Goal: Task Accomplishment & Management: Manage account settings

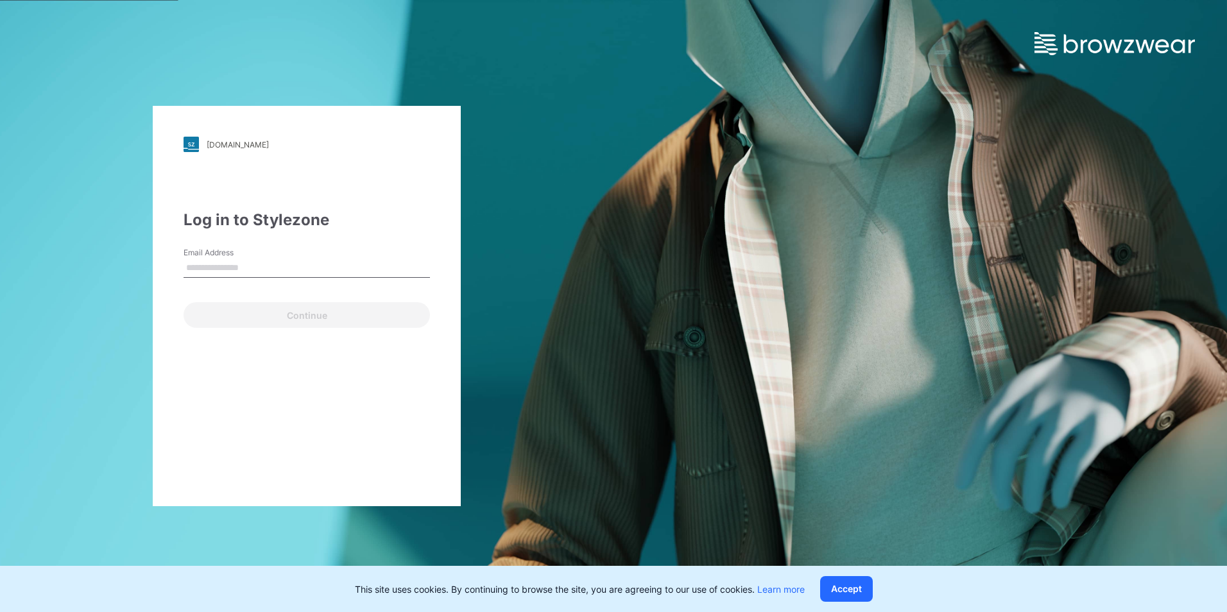
click at [284, 274] on input "Email Address" at bounding box center [307, 268] width 246 height 19
type input "**********"
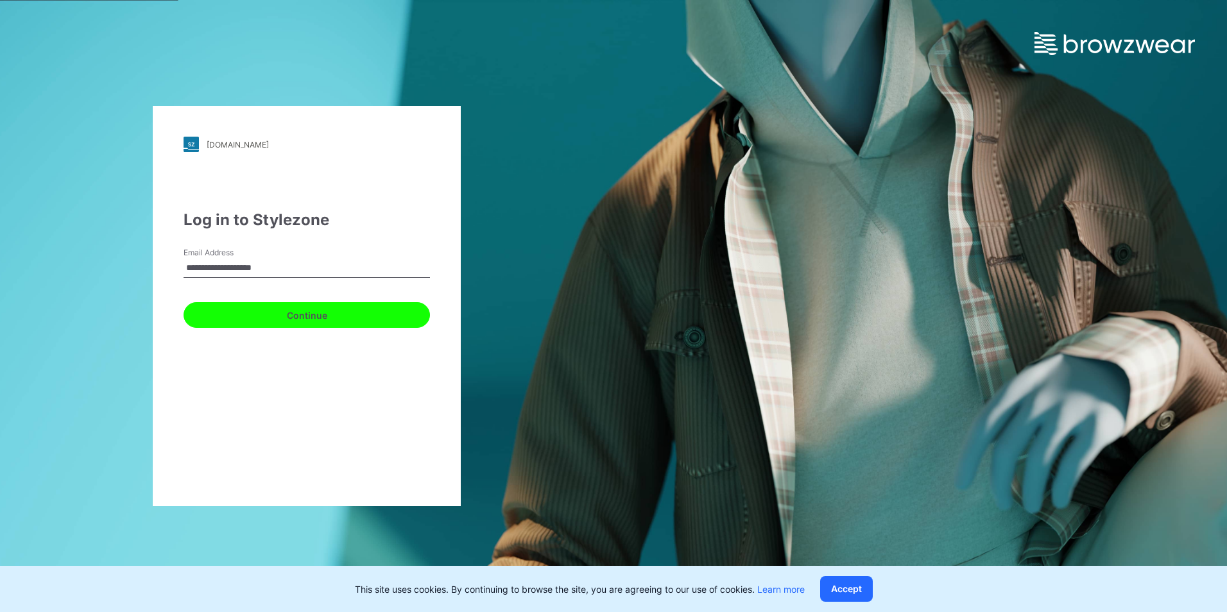
click at [314, 314] on button "Continue" at bounding box center [307, 315] width 246 height 26
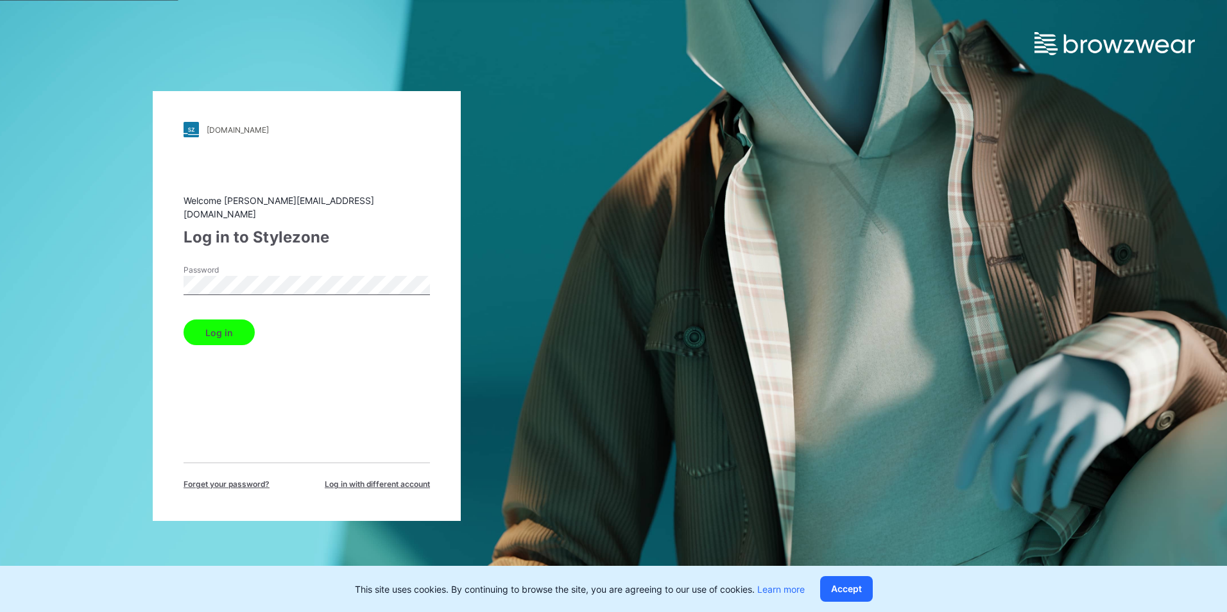
click at [184, 320] on button "Log in" at bounding box center [219, 333] width 71 height 26
